Goal: Book appointment/travel/reservation

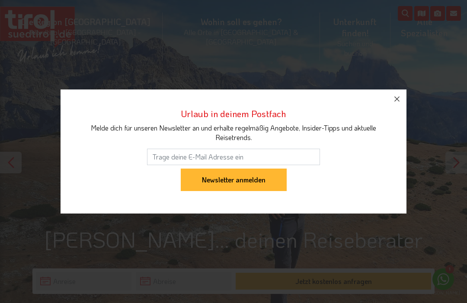
click at [392, 99] on icon "button" at bounding box center [397, 99] width 10 height 10
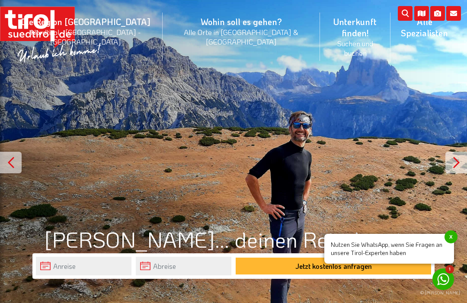
click at [220, 22] on li "Wohin soll es gehen? Alle Orte in Tirol & Südtirol Alle Orte Orte in Tirol/Nord…" at bounding box center [241, 36] width 157 height 61
click at [311, 94] on icon at bounding box center [318, 101] width 15 height 15
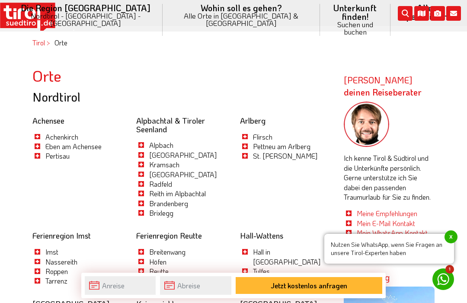
scroll to position [383, 0]
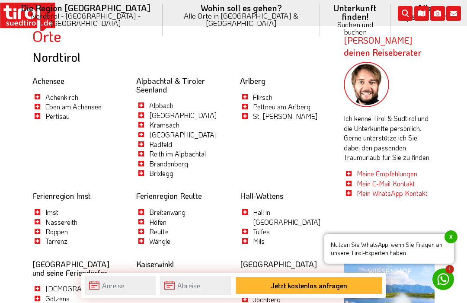
click at [265, 227] on link "Tulfes" at bounding box center [261, 231] width 17 height 9
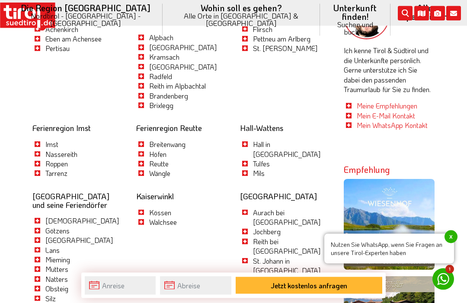
scroll to position [480, 0]
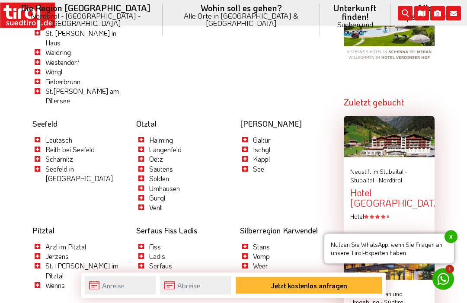
scroll to position [881, 0]
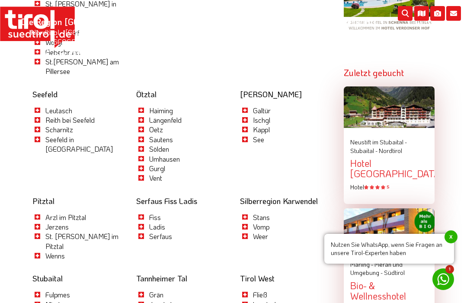
scroll to position [910, 0]
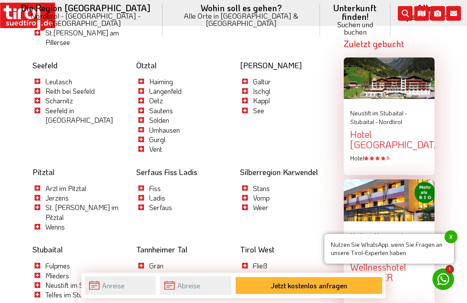
click at [160, 261] on link "Grän" at bounding box center [156, 265] width 14 height 9
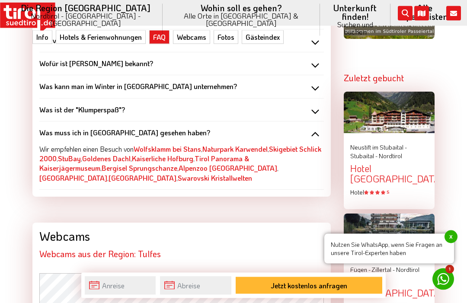
scroll to position [905, 0]
click at [317, 59] on div "Wofür ist Tulfes bekannt?" at bounding box center [181, 64] width 284 height 10
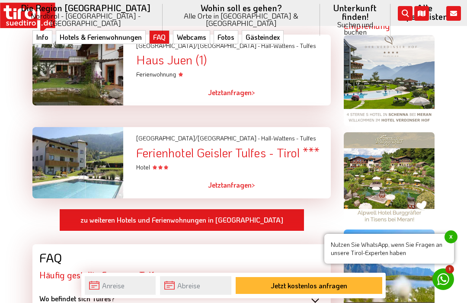
scroll to position [587, 0]
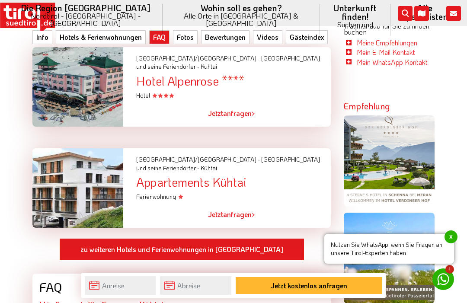
scroll to position [580, 0]
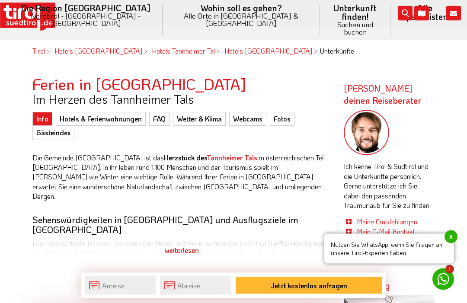
scroll to position [364, 0]
click at [193, 242] on div "weiterlesen" at bounding box center [181, 250] width 298 height 22
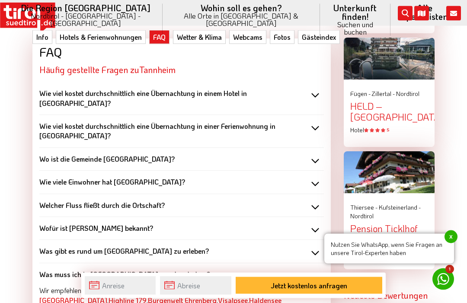
scroll to position [1081, 0]
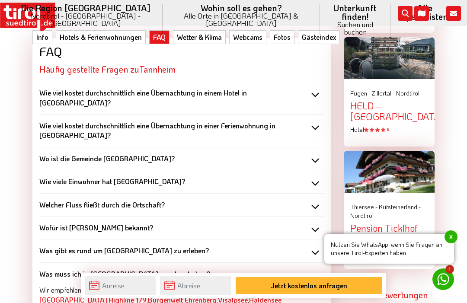
click at [316, 223] on div "Wofür ist Tannheim bekannt?" at bounding box center [181, 228] width 284 height 10
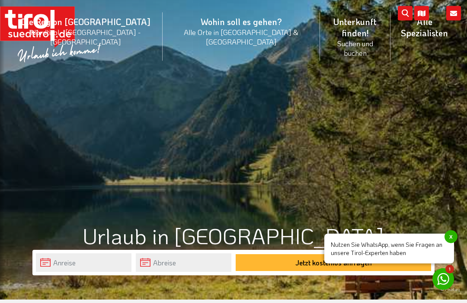
scroll to position [0, 0]
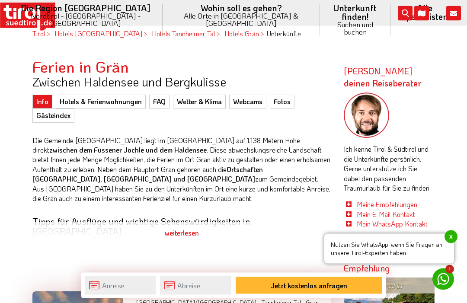
scroll to position [354, 0]
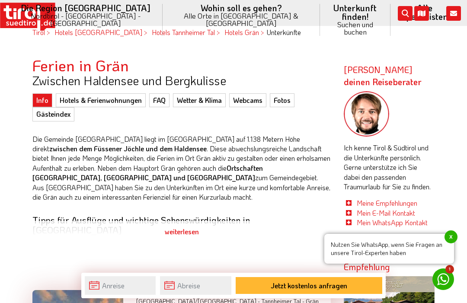
click at [186, 227] on div "weiterlesen" at bounding box center [181, 232] width 298 height 22
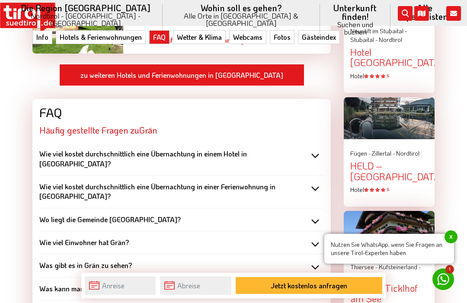
scroll to position [993, 0]
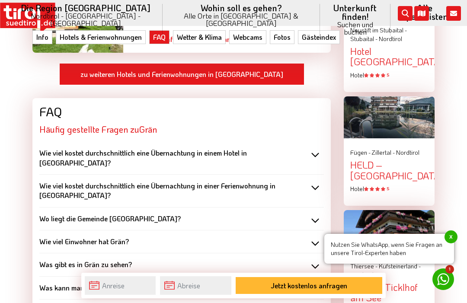
click at [322, 260] on div "Was gibt es in Grän zu sehen?" at bounding box center [181, 265] width 284 height 10
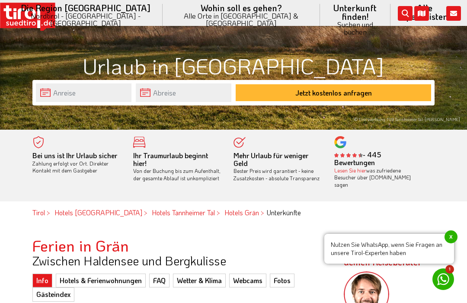
scroll to position [173, 0]
click at [121, 274] on link "Hotels & Ferienwohnungen" at bounding box center [101, 281] width 90 height 14
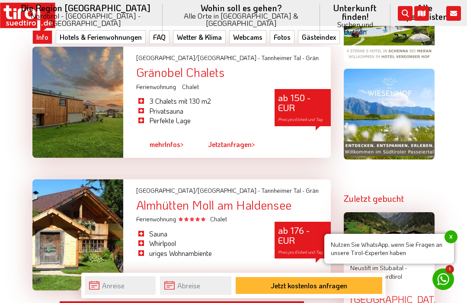
scroll to position [755, 0]
click at [101, 197] on div at bounding box center [77, 235] width 91 height 111
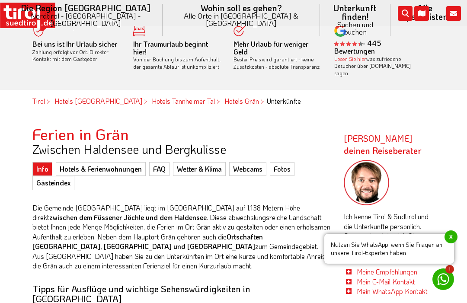
scroll to position [284, 0]
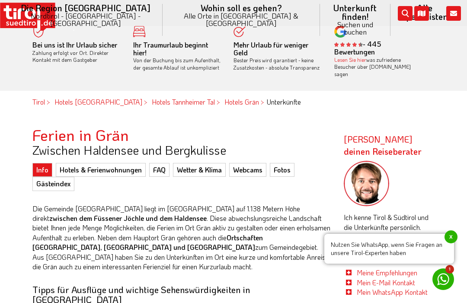
click at [119, 163] on link "Hotels & Ferienwohnungen" at bounding box center [101, 170] width 90 height 14
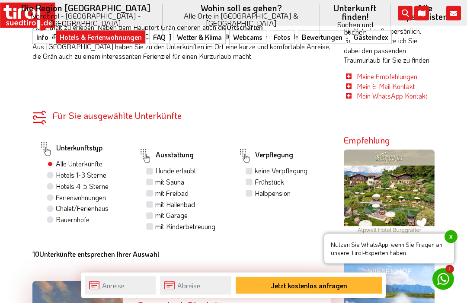
scroll to position [510, 0]
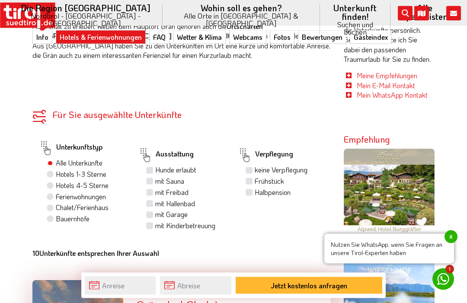
click at [83, 181] on label "Hotels 4-5 Sterne" at bounding box center [82, 186] width 53 height 10
click at [54, 183] on input "Hotels 4-5 Sterne" at bounding box center [51, 186] width 6 height 6
radio input "true"
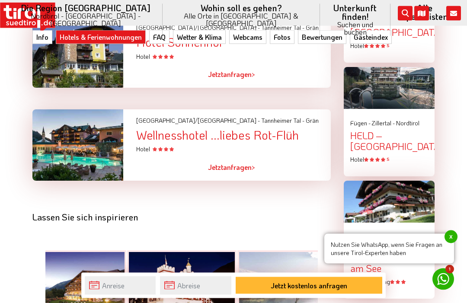
scroll to position [1052, 0]
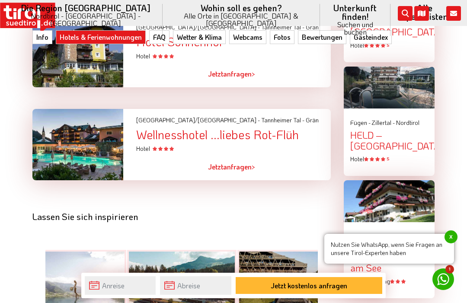
click at [268, 128] on div "Wellnesshotel ...liebes Rot-Flüh" at bounding box center [233, 134] width 194 height 13
click at [250, 157] on link "Jetzt anfragen >" at bounding box center [231, 167] width 47 height 20
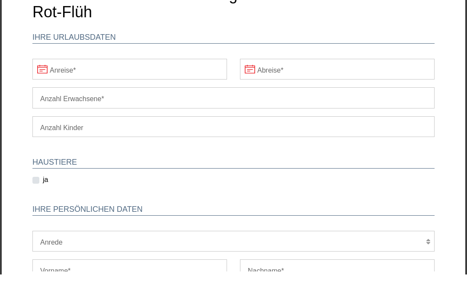
scroll to position [1081, 0]
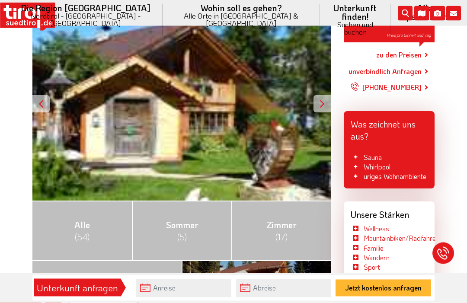
scroll to position [172, 0]
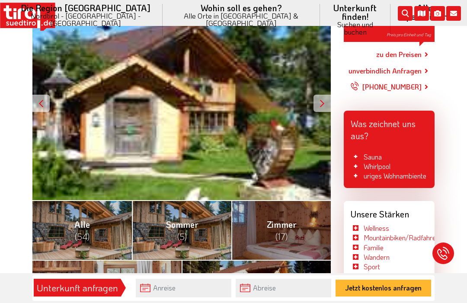
click at [178, 219] on span "[PERSON_NAME] (5)" at bounding box center [182, 230] width 32 height 23
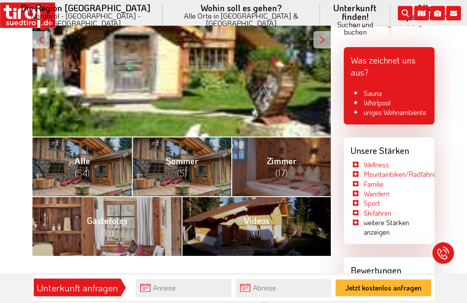
scroll to position [236, 0]
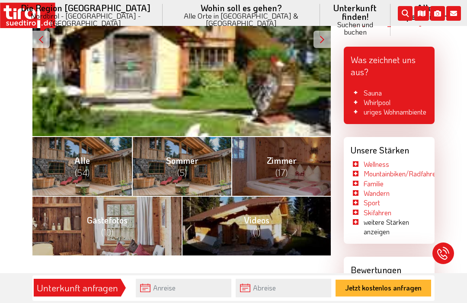
click at [123, 222] on link "Gästefotos (10)" at bounding box center [106, 226] width 149 height 60
click at [258, 226] on span "(1)" at bounding box center [256, 231] width 7 height 11
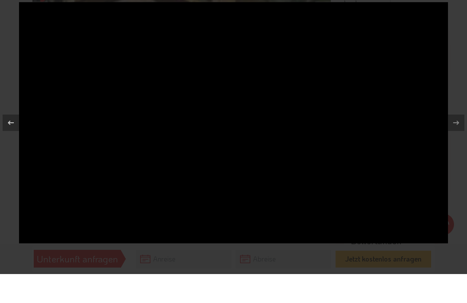
scroll to position [265, 0]
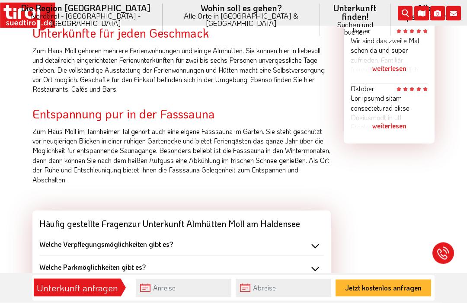
scroll to position [730, 0]
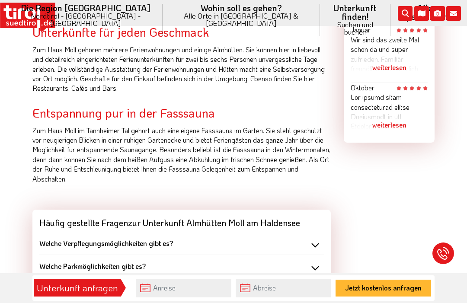
click at [313, 239] on div "Welche Verpflegungsmöglichkeiten gibt es?" at bounding box center [181, 244] width 284 height 10
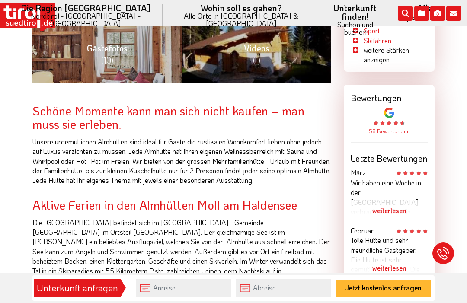
scroll to position [437, 0]
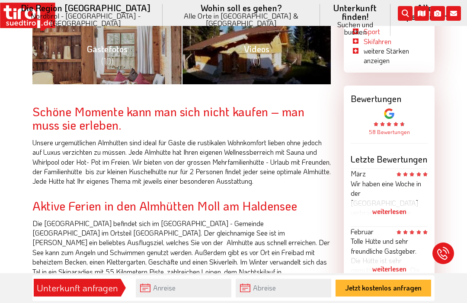
click at [402, 212] on div "weiterlesen" at bounding box center [389, 212] width 77 height 22
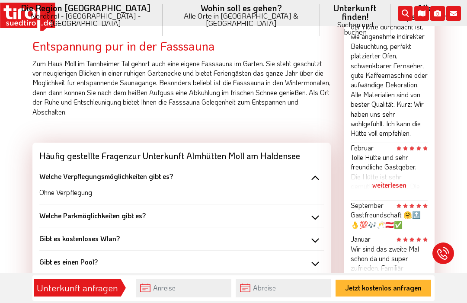
scroll to position [797, 0]
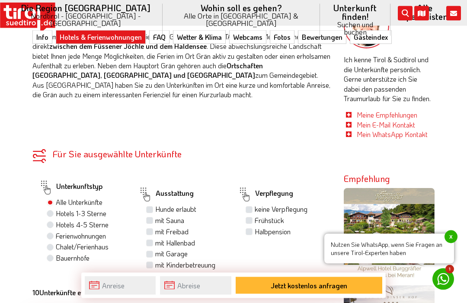
scroll to position [471, 0]
click at [56, 220] on label "Hotels 4-5 Sterne" at bounding box center [82, 225] width 53 height 10
click at [49, 221] on input "Hotels 4-5 Sterne" at bounding box center [51, 224] width 6 height 6
radio input "true"
click at [155, 226] on label "mit Freibad" at bounding box center [171, 231] width 33 height 10
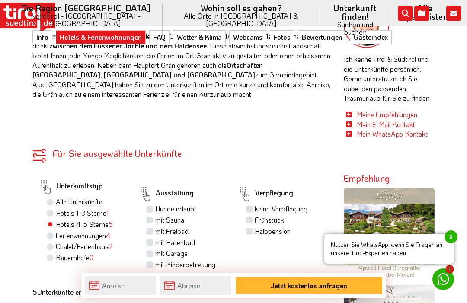
click at [152, 228] on input "mit Freibad" at bounding box center [151, 231] width 6 height 6
checkbox input "true"
click at [255, 226] on label "Halbpension" at bounding box center [273, 231] width 36 height 10
click at [248, 228] on input "Halbpension" at bounding box center [250, 231] width 6 height 6
checkbox input "true"
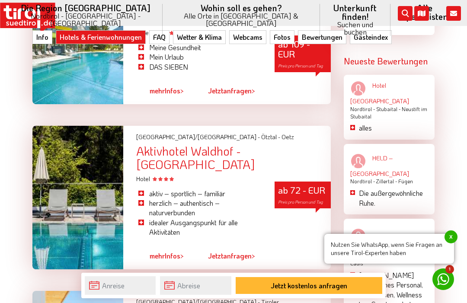
scroll to position [1286, 0]
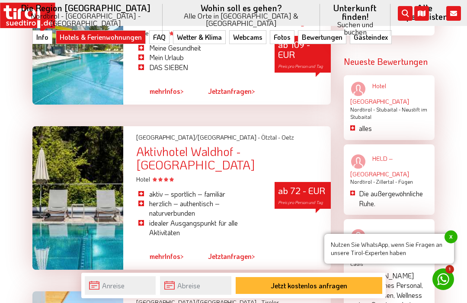
click at [242, 145] on div "Aktivhotel Waldhof - [GEOGRAPHIC_DATA]" at bounding box center [233, 158] width 194 height 27
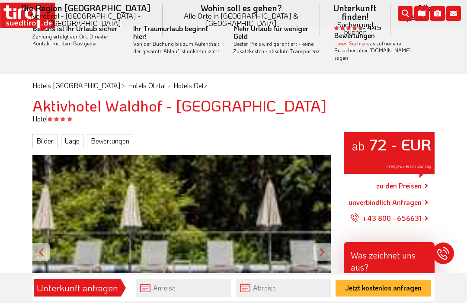
scroll to position [35, 0]
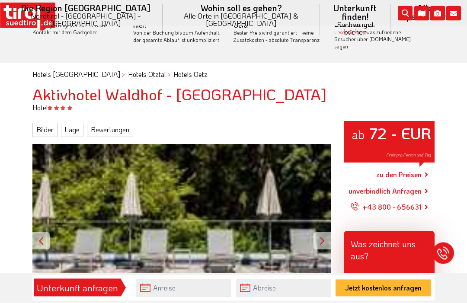
click at [45, 125] on link "Bilder" at bounding box center [44, 130] width 25 height 14
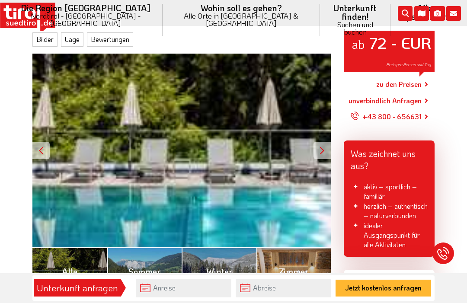
scroll to position [128, 0]
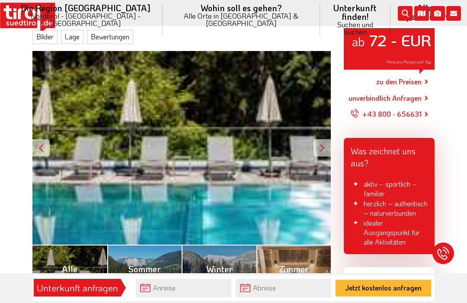
click at [164, 274] on link "[PERSON_NAME] (12)" at bounding box center [144, 275] width 75 height 60
